Goal: Navigation & Orientation: Find specific page/section

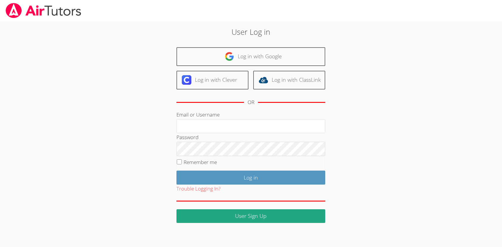
type input "amy.burnett03@gmail.com"
click at [181, 161] on input "Remember me" at bounding box center [179, 161] width 5 height 5
checkbox input "true"
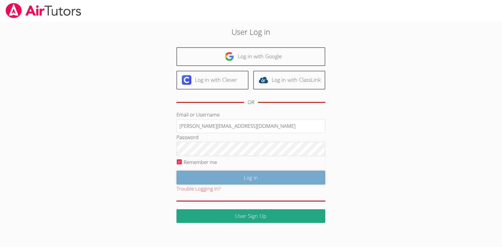
click at [240, 180] on input "Log in" at bounding box center [250, 178] width 149 height 14
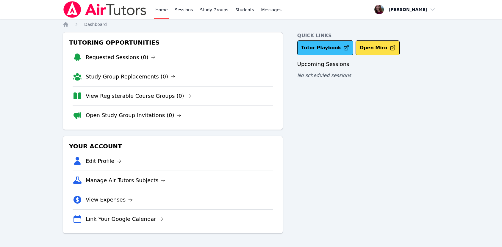
click at [325, 49] on link "Tutor Playbook" at bounding box center [325, 47] width 56 height 15
click at [313, 50] on link "Tutor Playbook" at bounding box center [325, 47] width 56 height 15
